Goal: Check status

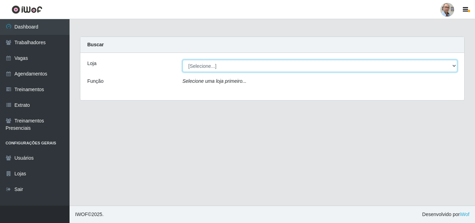
click at [446, 67] on select "[Selecione...] Mar Vermelho - Loja 04" at bounding box center [319, 66] width 275 height 12
select select "251"
click at [182, 60] on select "[Selecione...] Mar Vermelho - Loja 04" at bounding box center [319, 66] width 275 height 12
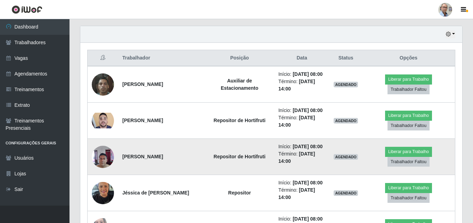
scroll to position [278, 0]
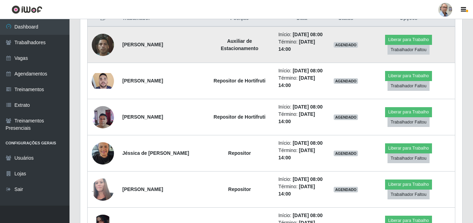
click at [99, 50] on img at bounding box center [103, 45] width 22 height 30
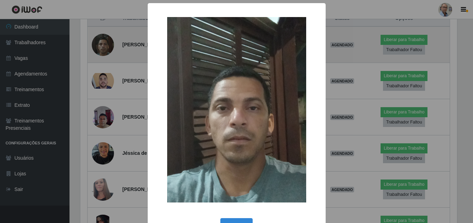
scroll to position [144, 378]
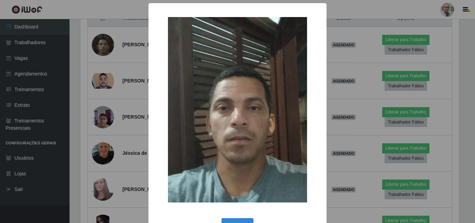
click at [99, 50] on div "× OK Cancel" at bounding box center [237, 111] width 475 height 223
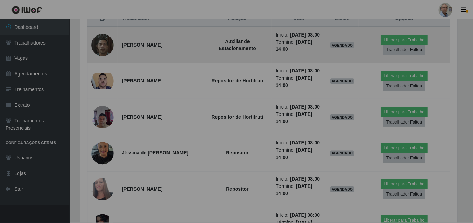
scroll to position [144, 382]
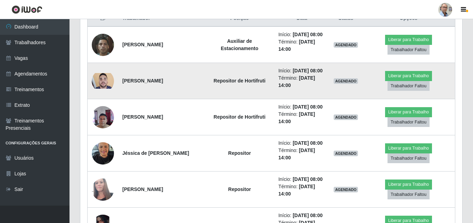
click at [106, 88] on img at bounding box center [103, 80] width 22 height 15
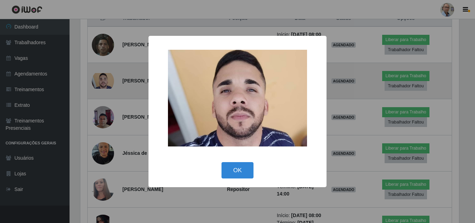
click at [106, 98] on div "× OK Cancel" at bounding box center [237, 111] width 475 height 223
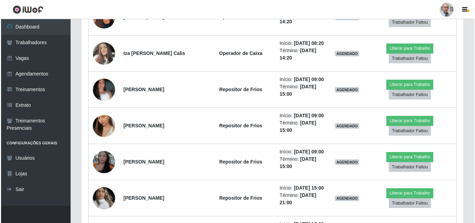
scroll to position [764, 0]
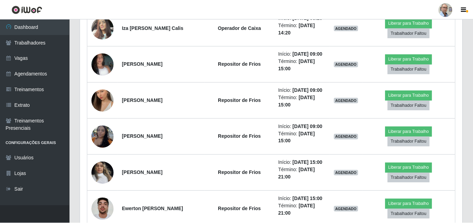
scroll to position [144, 378]
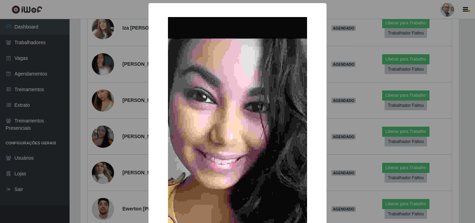
click at [102, 43] on div "× OK Cancel" at bounding box center [237, 111] width 475 height 223
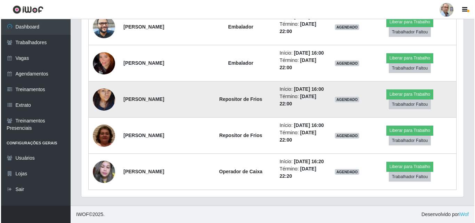
scroll to position [1713, 0]
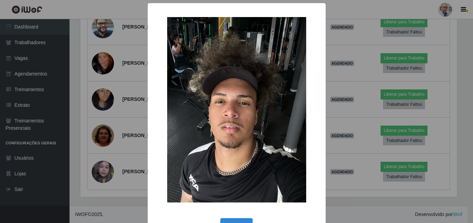
scroll to position [144, 378]
click at [104, 91] on div "× OK Cancel" at bounding box center [237, 111] width 475 height 223
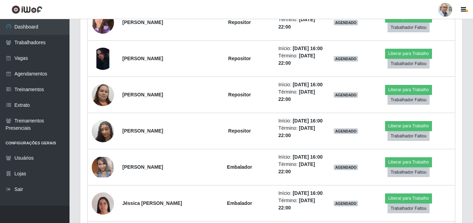
scroll to position [1123, 0]
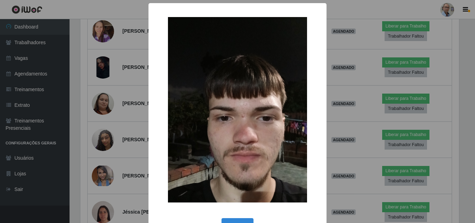
click at [103, 160] on div "× OK Cancel" at bounding box center [237, 111] width 475 height 223
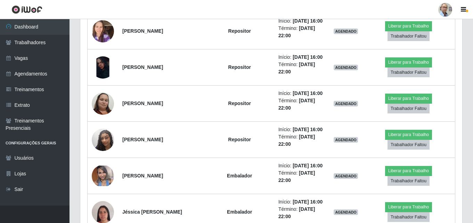
scroll to position [144, 382]
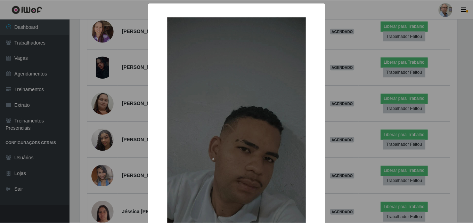
scroll to position [69, 0]
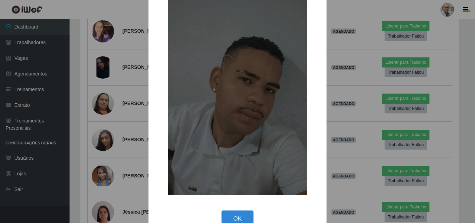
click at [102, 77] on div "× OK Cancel" at bounding box center [237, 111] width 475 height 223
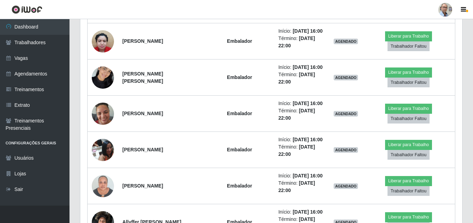
scroll to position [1331, 0]
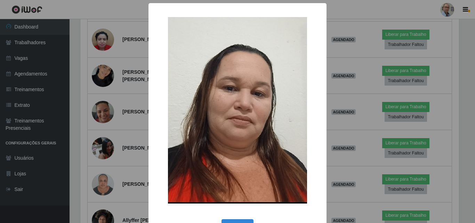
click at [102, 84] on div "× OK Cancel" at bounding box center [237, 111] width 475 height 223
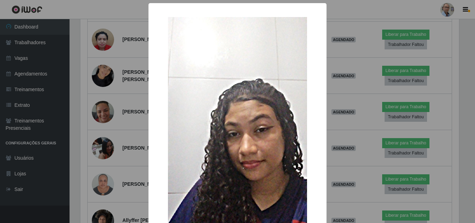
click at [104, 124] on div "× OK Cancel" at bounding box center [237, 111] width 475 height 223
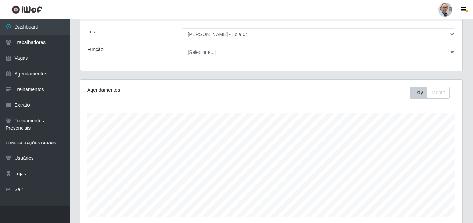
scroll to position [0, 0]
